Goal: Answer question/provide support

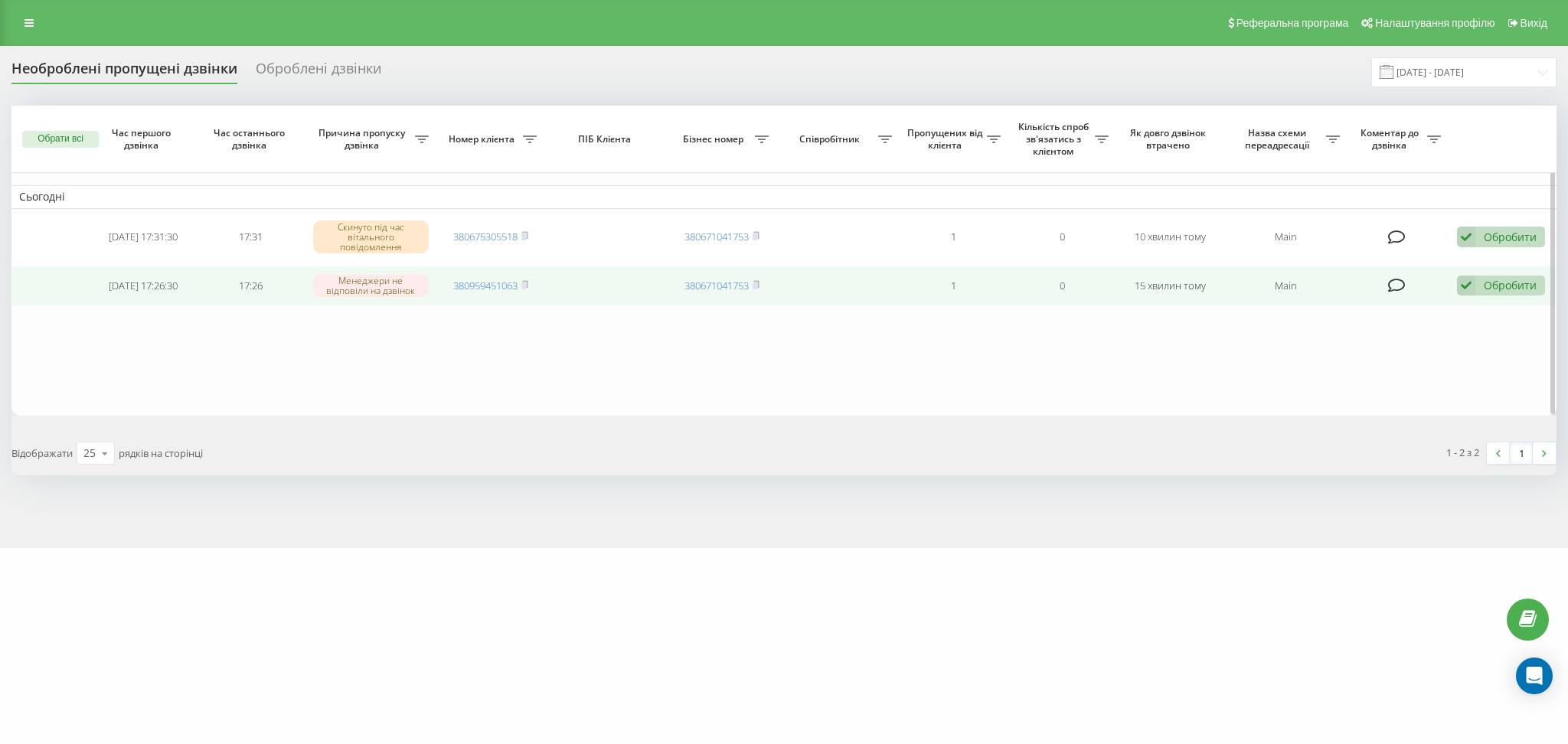
click at [1399, 298] on td at bounding box center [1397, 285] width 101 height 40
click at [1389, 284] on icon at bounding box center [1396, 284] width 18 height 15
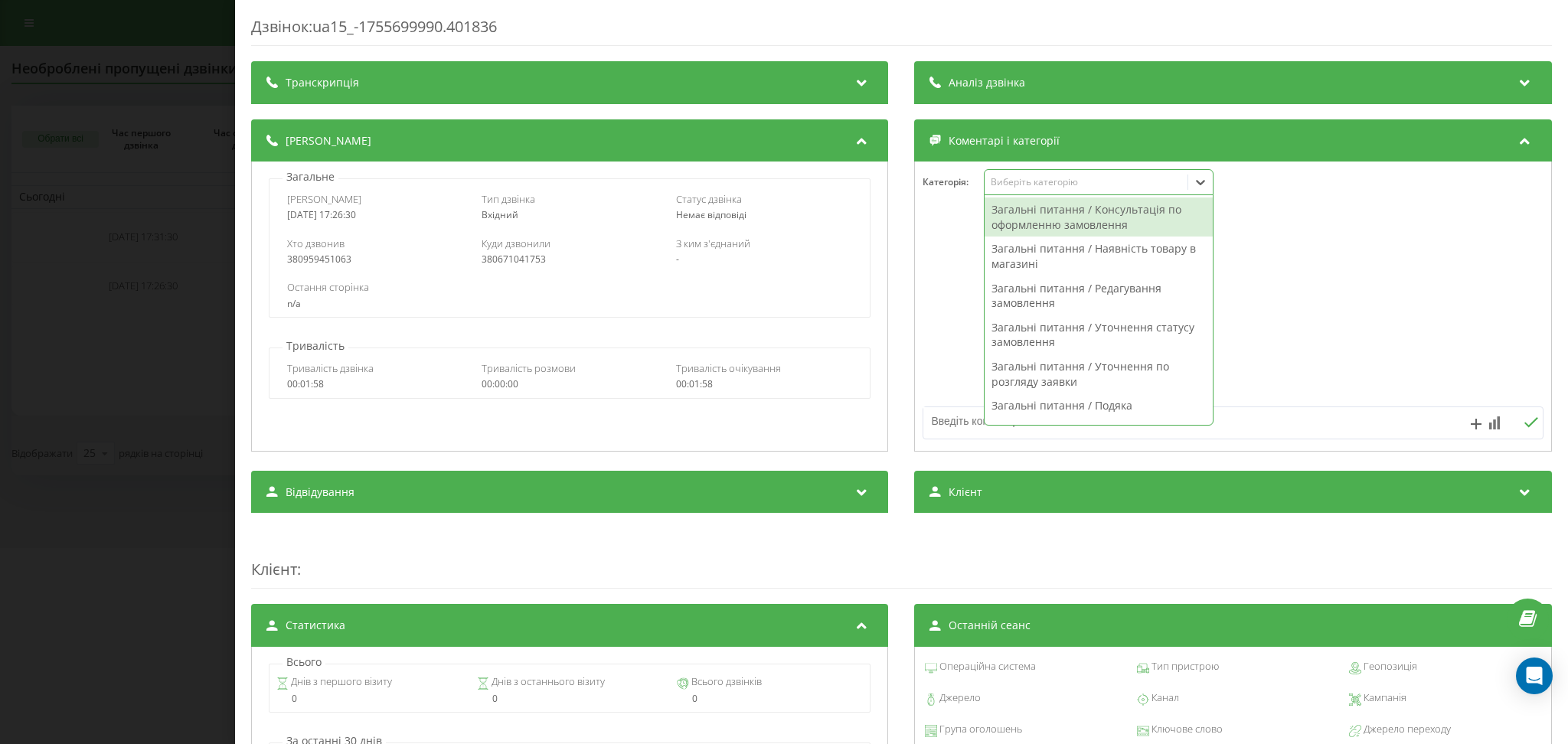
click at [1143, 184] on div "Виберіть категорію" at bounding box center [1086, 182] width 191 height 13
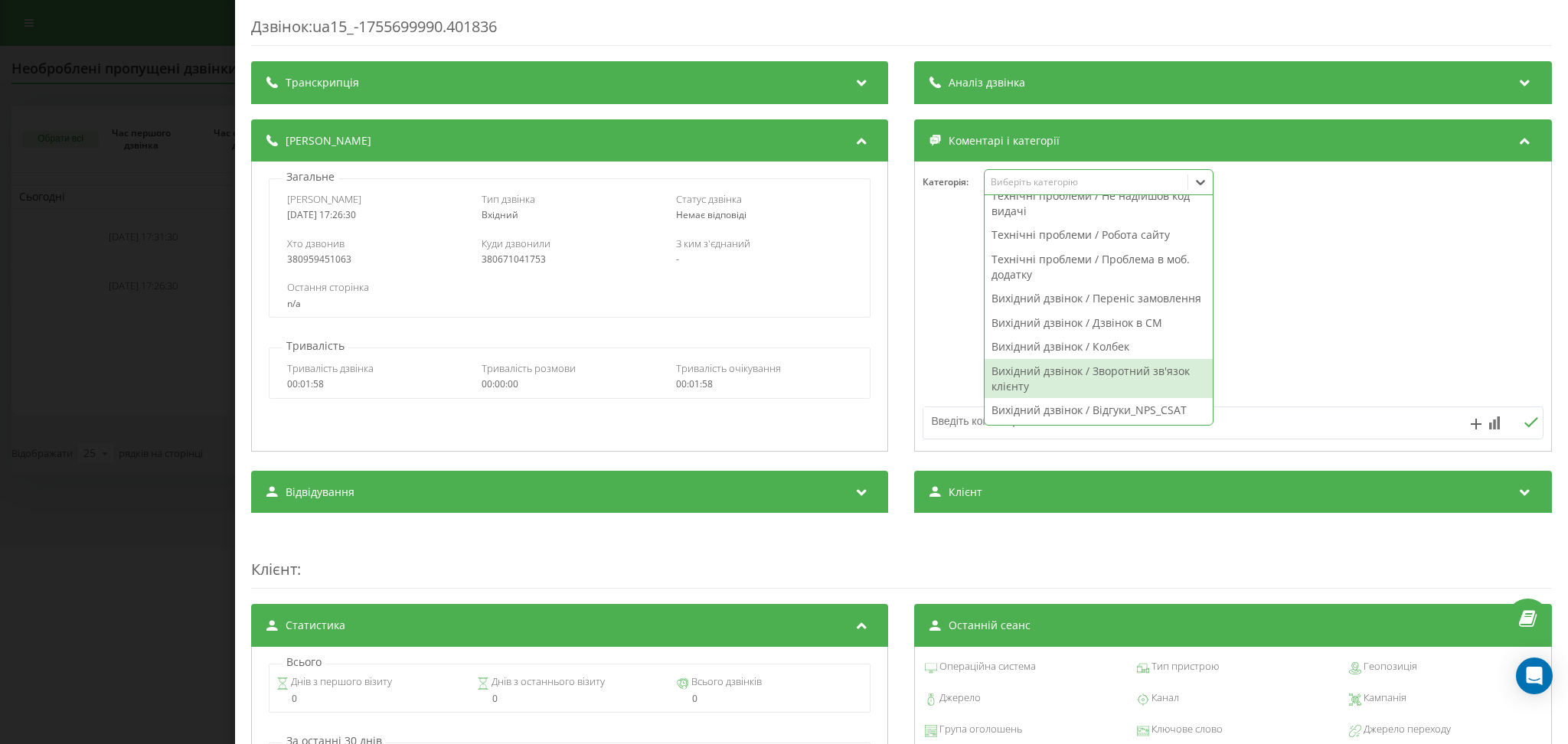
scroll to position [1083, 0]
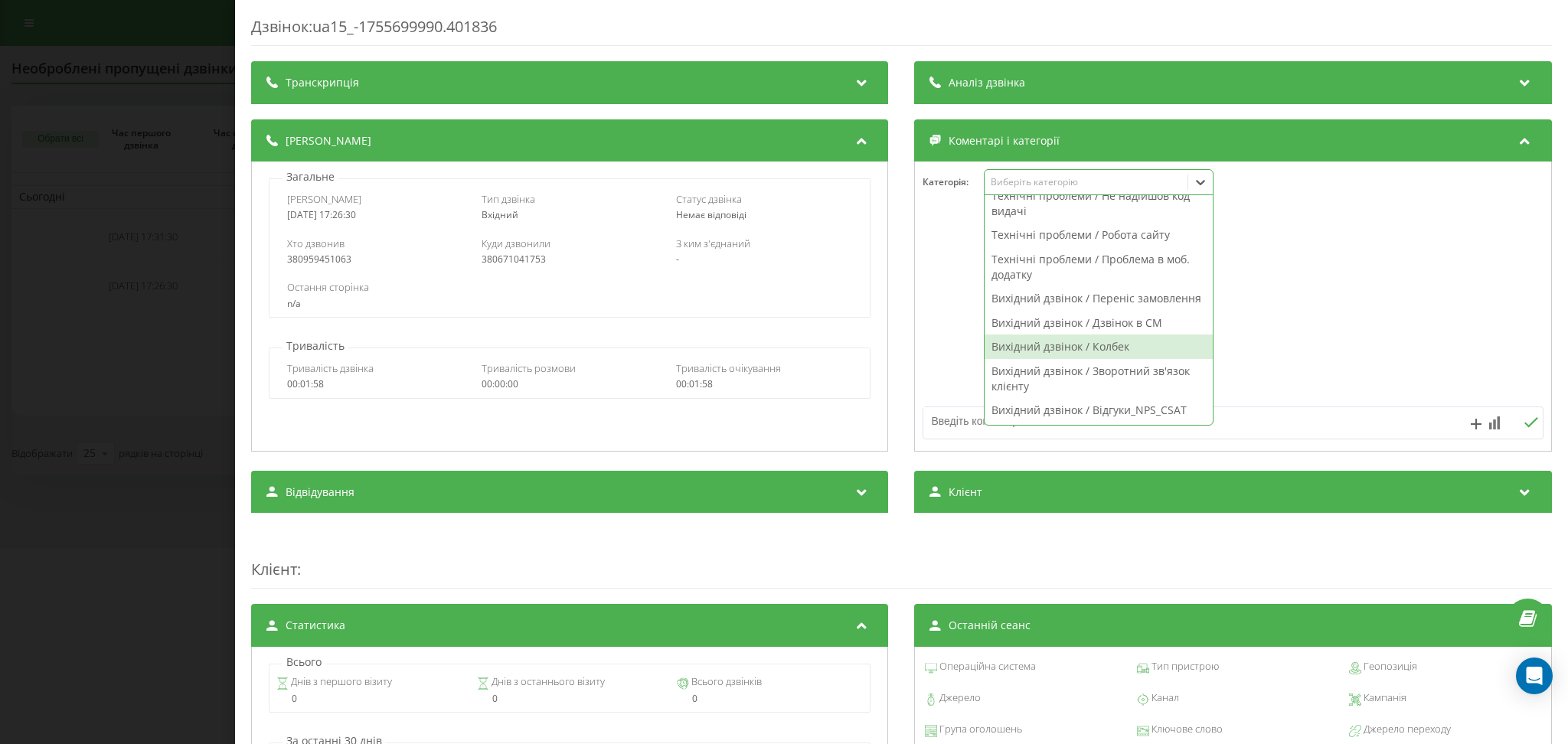
click at [1125, 346] on div "Вихідний дзвінок / Колбек" at bounding box center [1099, 346] width 228 height 24
click at [1320, 333] on div at bounding box center [1232, 307] width 635 height 184
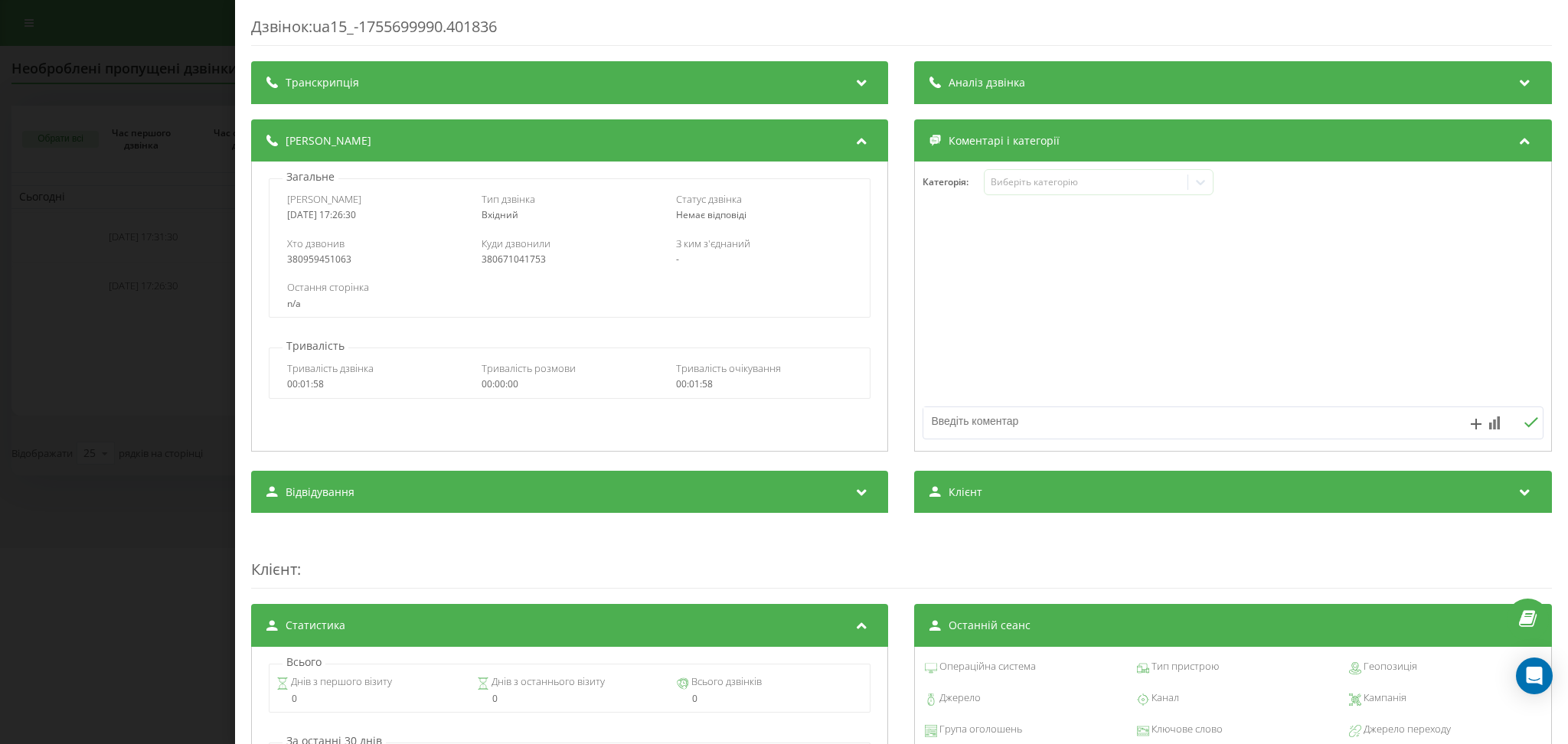
click at [1266, 438] on div at bounding box center [1171, 422] width 495 height 31
click at [1262, 430] on textarea at bounding box center [1171, 420] width 495 height 28
type textarea "j"
type textarea "оформлення"
click at [93, 79] on div "Дзвінок : ua15_-1755699990.401836 Транскрипція Для AI-аналізу майбутніх дзвінкі…" at bounding box center [784, 372] width 1568 height 744
